Goal: Task Accomplishment & Management: Manage account settings

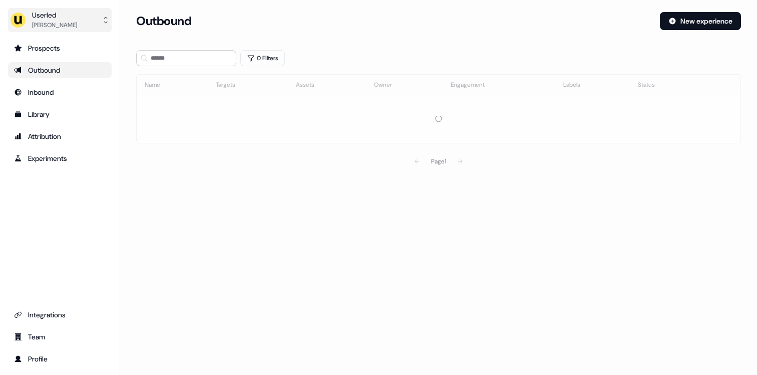
click at [73, 27] on button "Userled Mayank Gupta" at bounding box center [60, 20] width 104 height 24
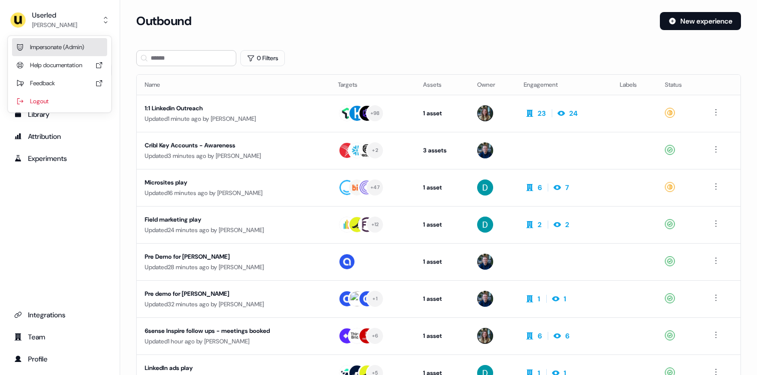
click at [51, 51] on div "Impersonate (Admin)" at bounding box center [59, 47] width 95 height 18
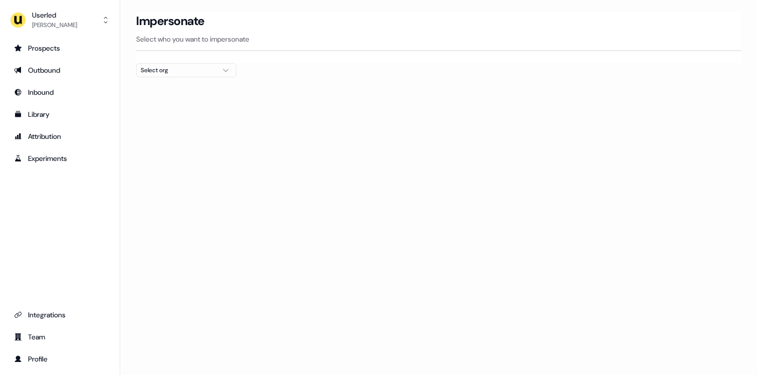
click at [160, 63] on button "Select org" at bounding box center [186, 70] width 100 height 14
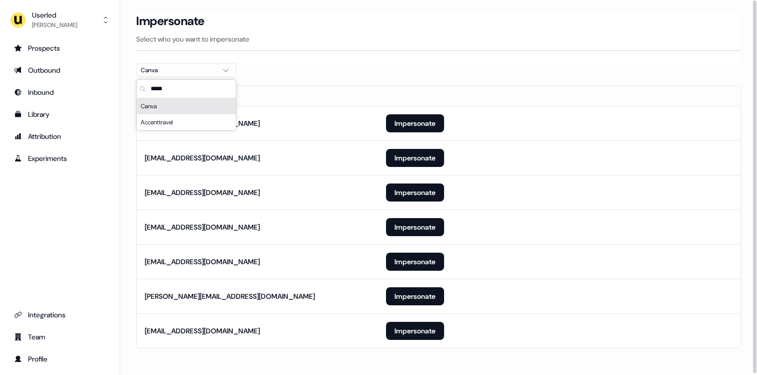
type input "*****"
click at [351, 63] on section "Loading... Impersonate Select who you want to impersonate Canva Email laurenmod…" at bounding box center [438, 194] width 637 height 364
click at [422, 304] on button "Impersonate" at bounding box center [415, 296] width 58 height 18
